Goal: Task Accomplishment & Management: Manage account settings

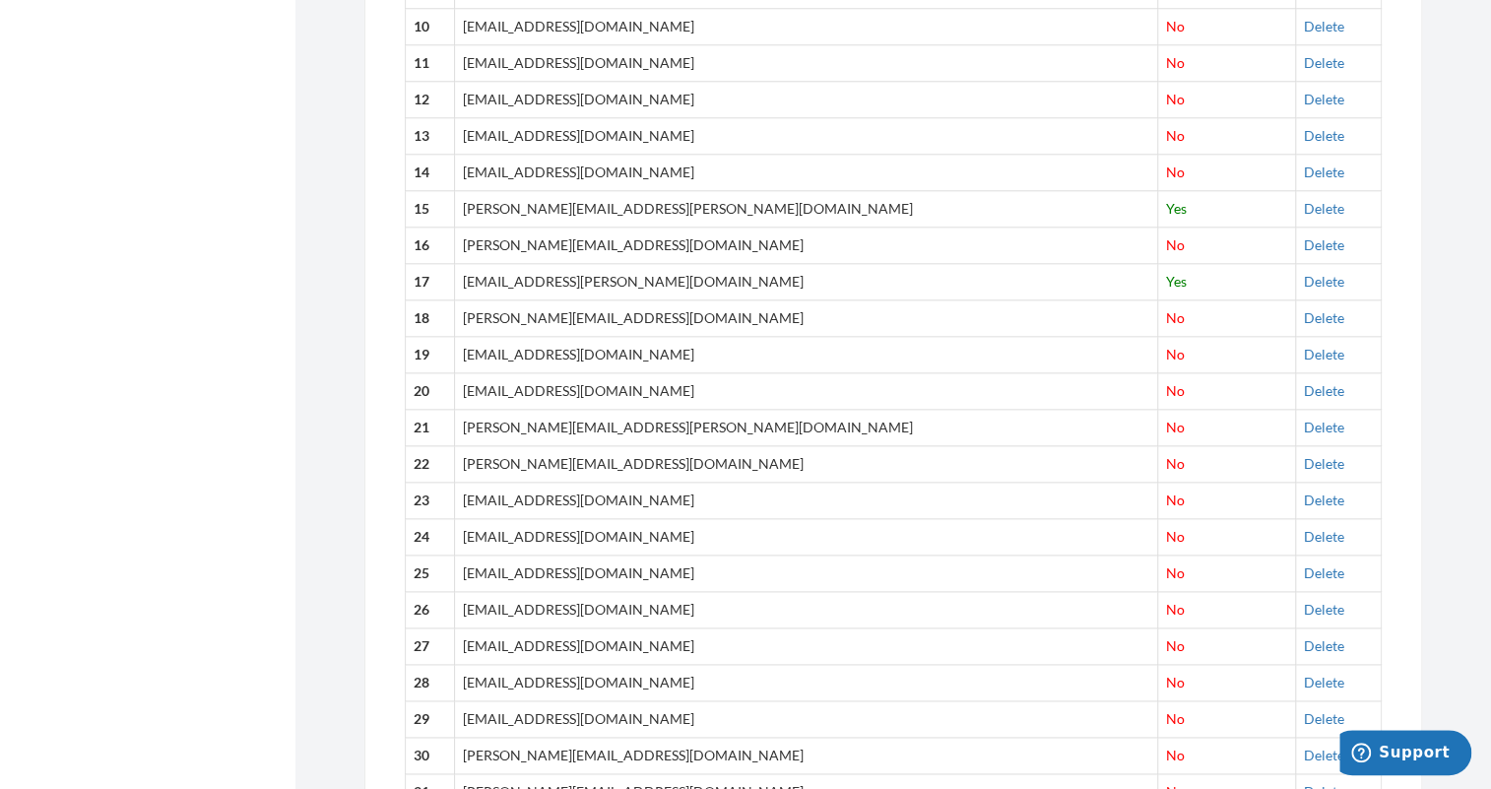
scroll to position [675, 0]
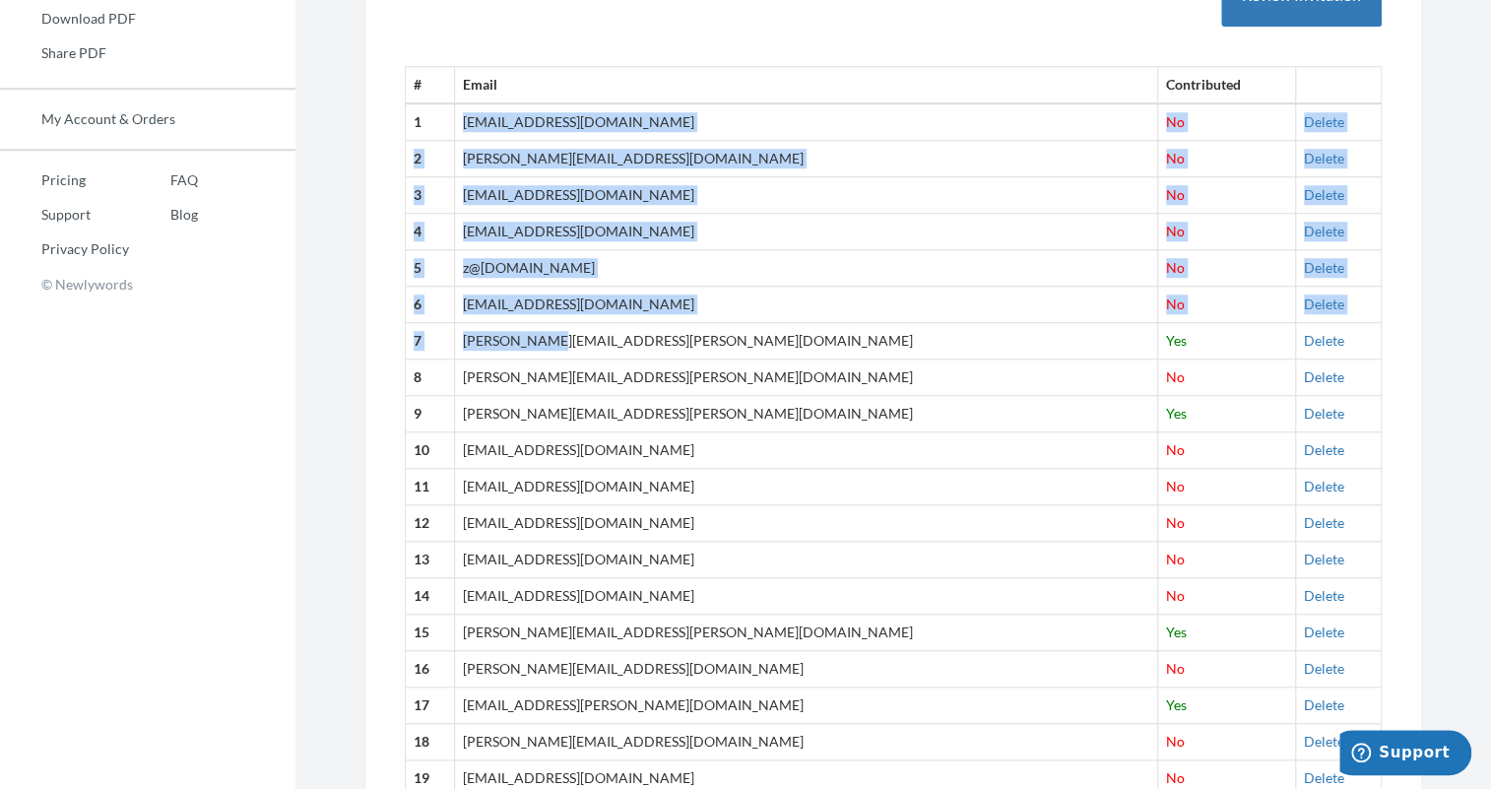
drag, startPoint x: 491, startPoint y: 117, endPoint x: 569, endPoint y: 332, distance: 228.4
click at [855, 276] on td "z@[DOMAIN_NAME]" at bounding box center [805, 268] width 703 height 36
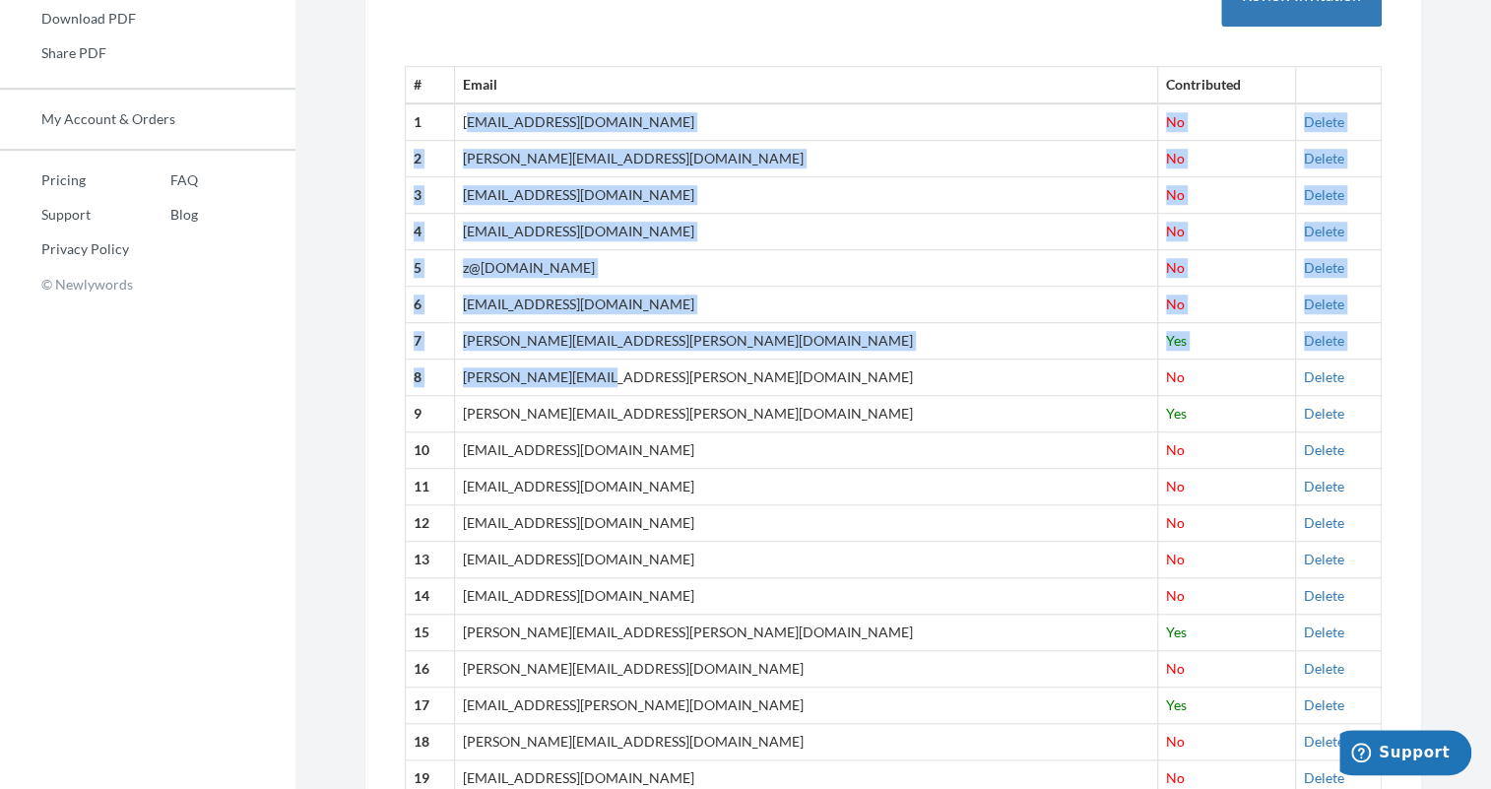
drag, startPoint x: 494, startPoint y: 118, endPoint x: 640, endPoint y: 361, distance: 283.6
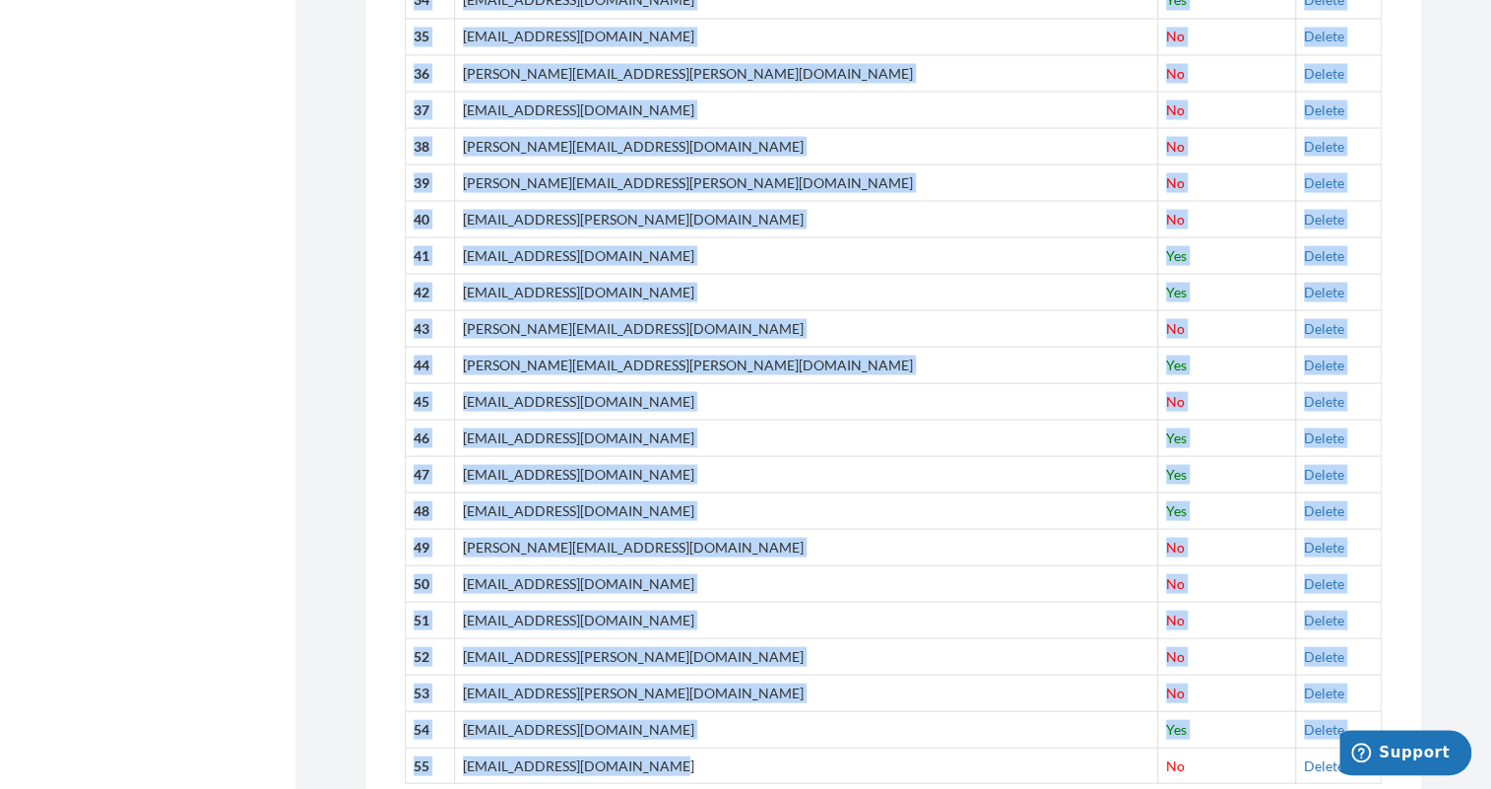
scroll to position [2108, 0]
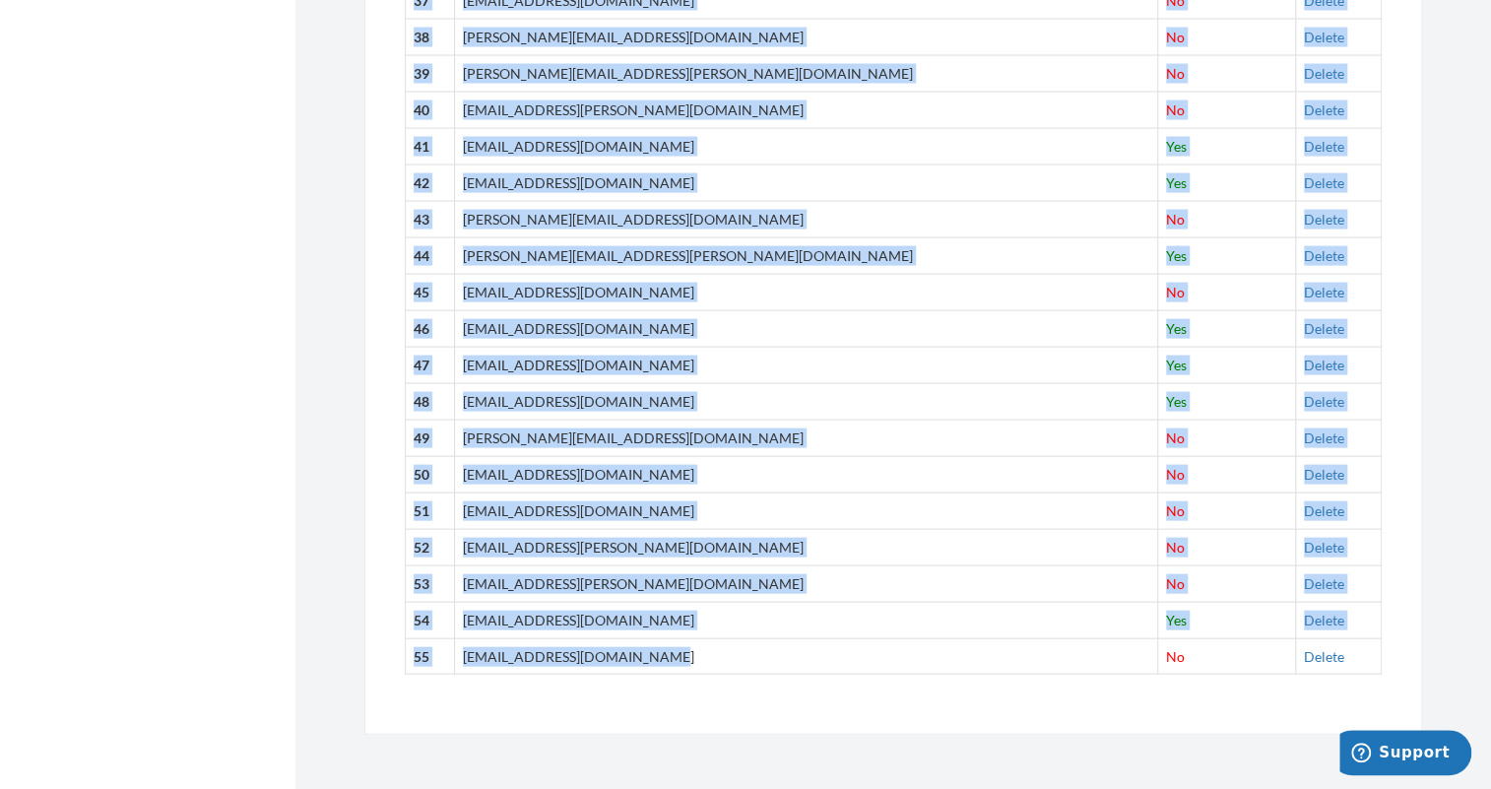
drag, startPoint x: 488, startPoint y: 112, endPoint x: 701, endPoint y: 663, distance: 590.6
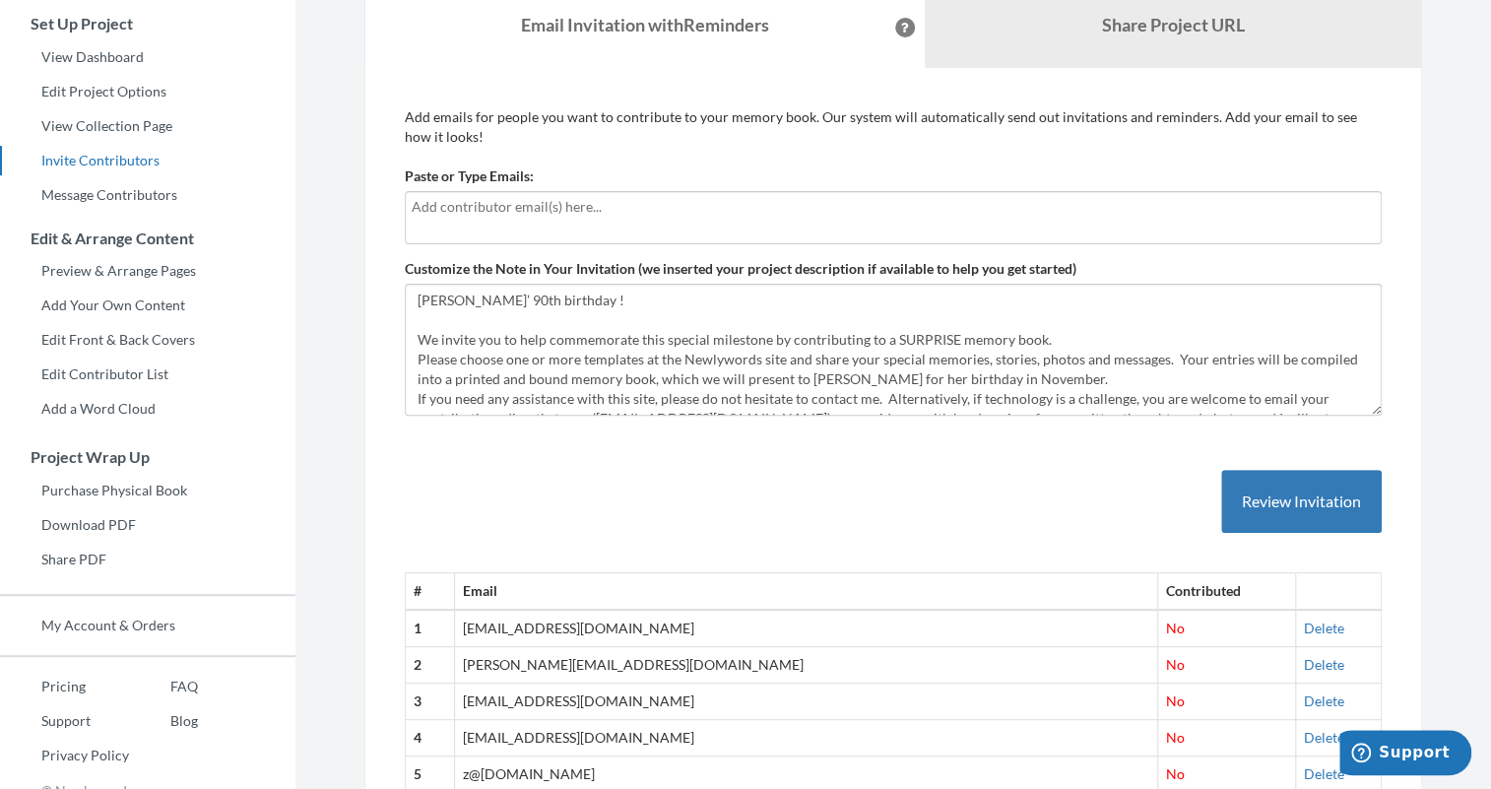
scroll to position [138, 0]
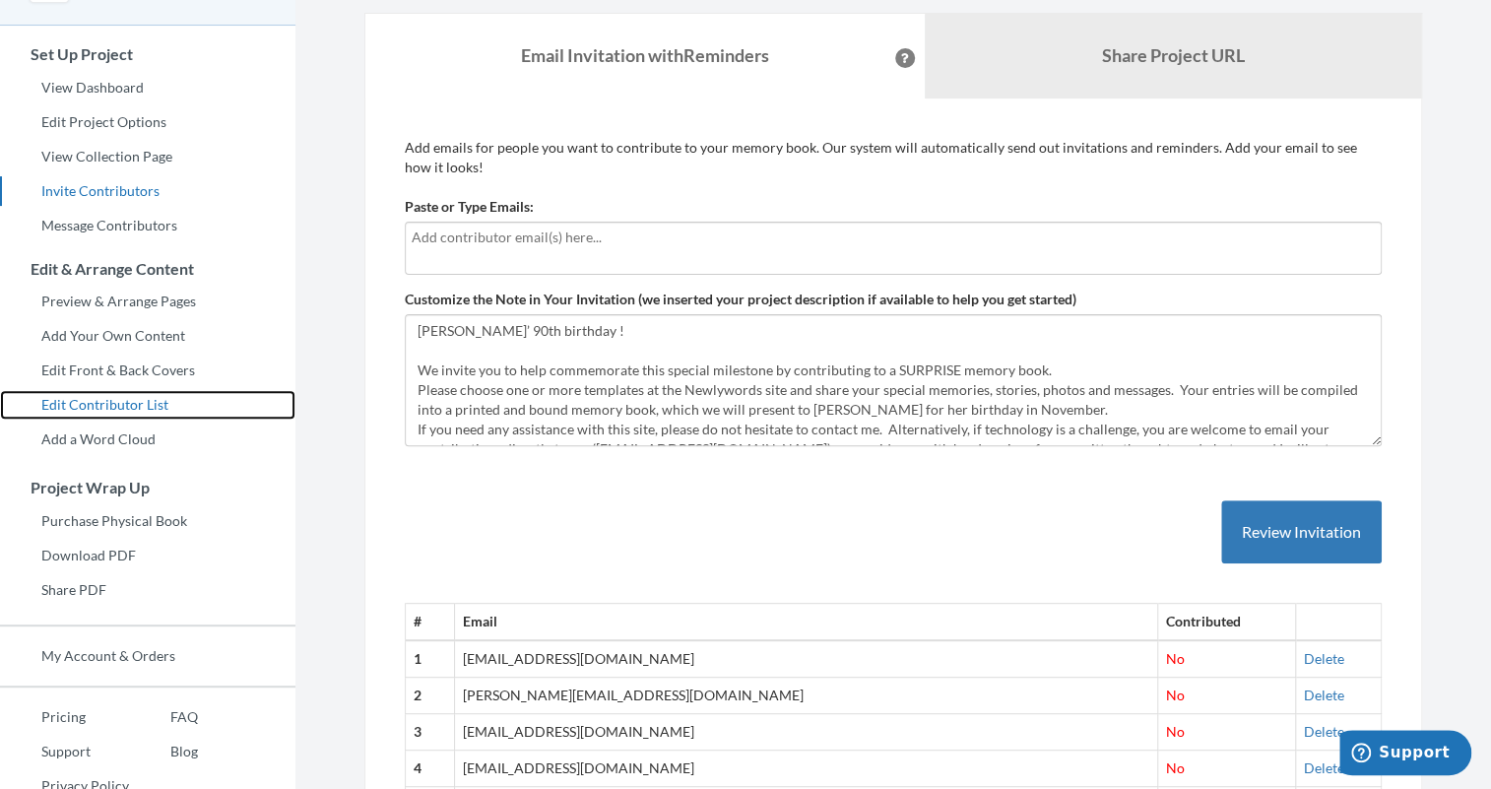
click at [127, 404] on link "Edit Contributor List" at bounding box center [147, 405] width 295 height 30
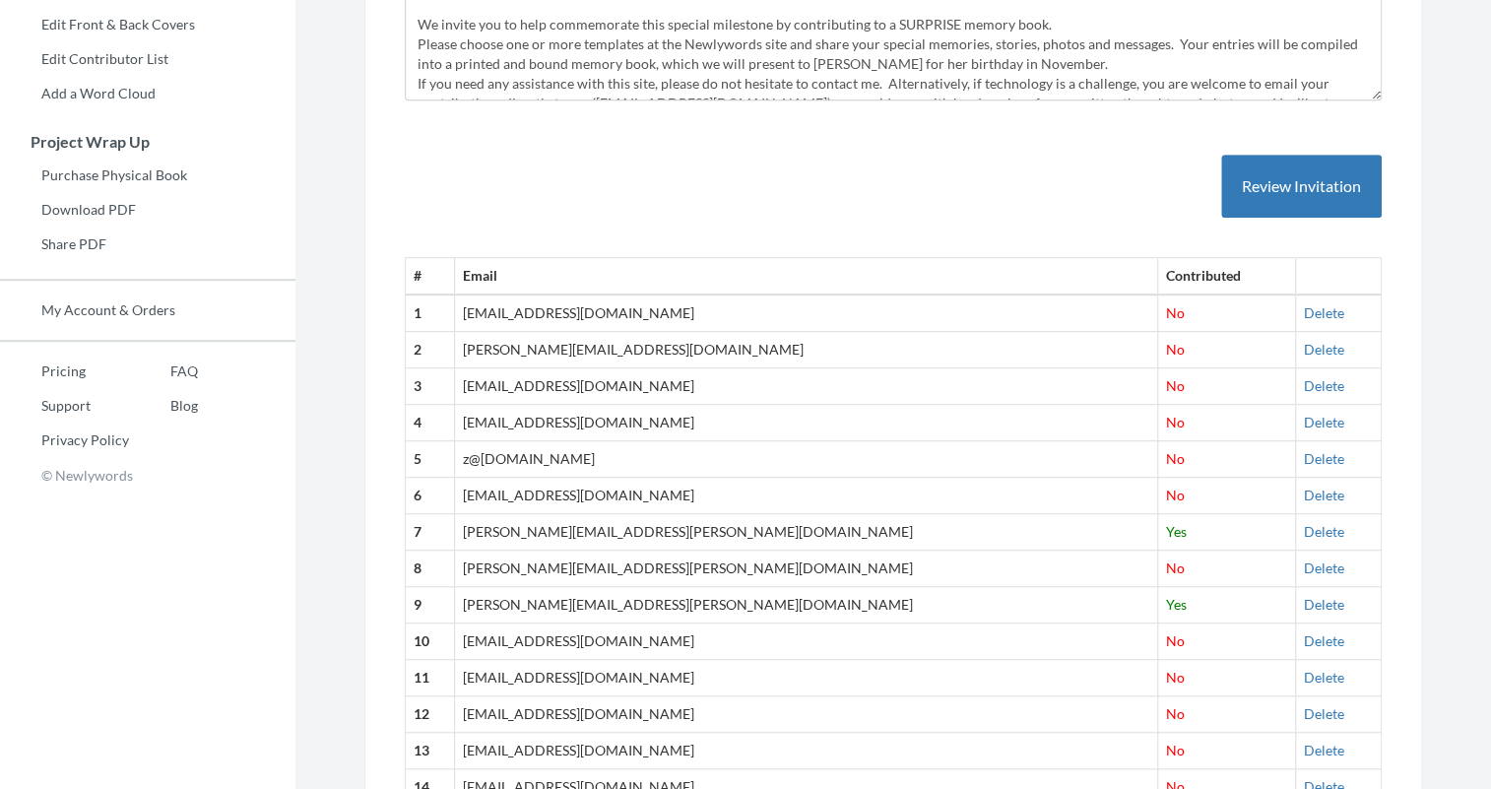
scroll to position [537, 0]
